Goal: Task Accomplishment & Management: Use online tool/utility

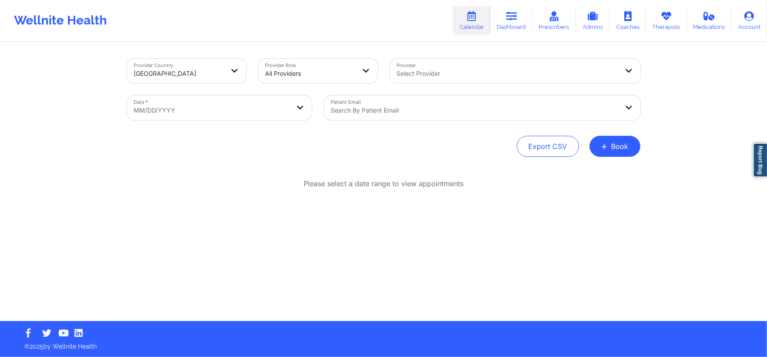
click at [0, 78] on div "Provider Country [GEOGRAPHIC_DATA] Provider Role All Providers Provider Select …" at bounding box center [383, 160] width 767 height 321
click at [629, 151] on button "+ Book" at bounding box center [615, 146] width 51 height 21
click at [604, 178] on button "Therapy Session" at bounding box center [600, 174] width 67 height 14
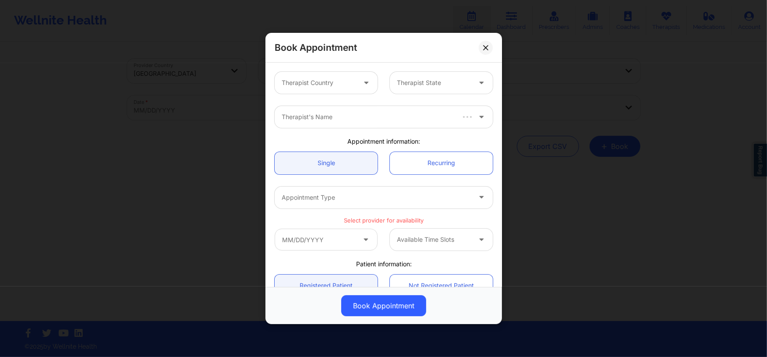
click at [340, 82] on div at bounding box center [319, 83] width 74 height 11
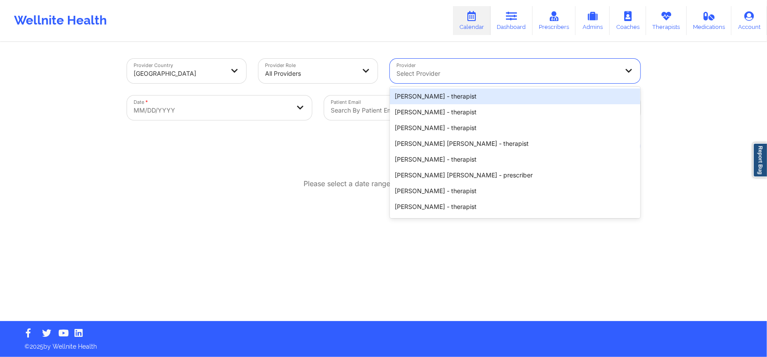
click at [429, 74] on div at bounding box center [508, 73] width 222 height 11
paste input "[PERSON_NAME]"
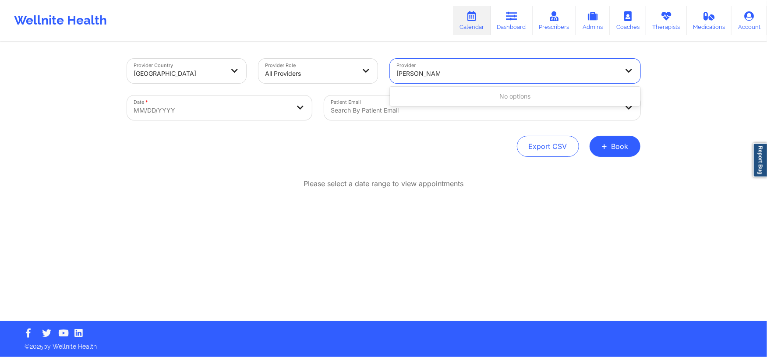
type input "[PERSON_NAME]"
paste input "Pfeifle"
type input "Pfeifle"
